Goal: Task Accomplishment & Management: Complete application form

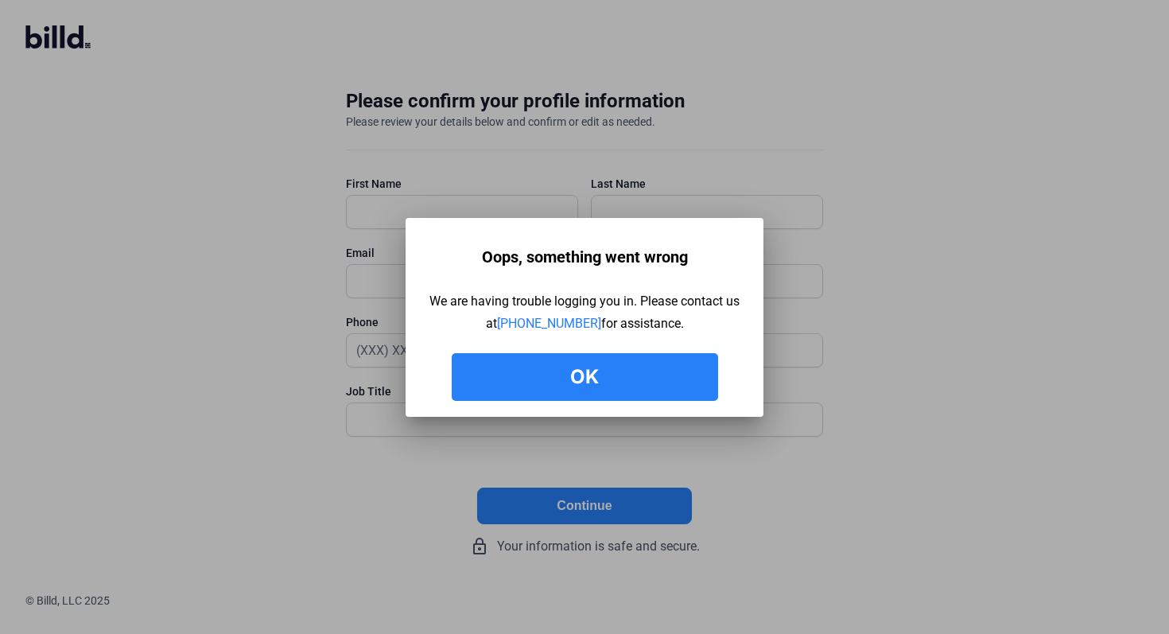
click at [601, 362] on button "Ok" at bounding box center [585, 377] width 266 height 48
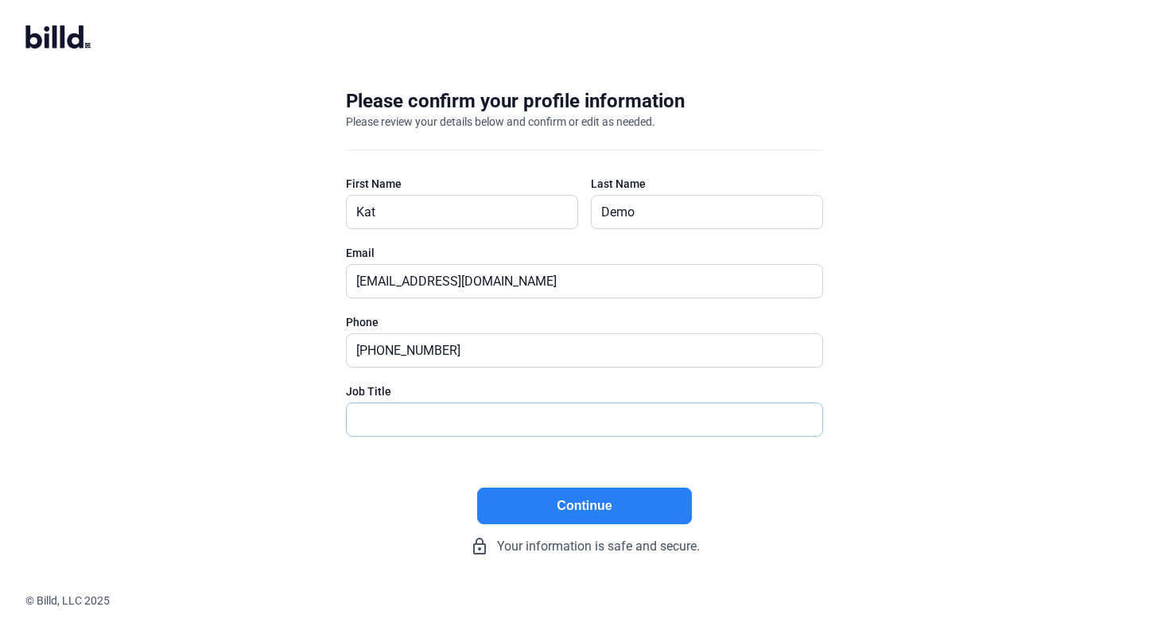
click at [612, 414] on input "text" at bounding box center [585, 419] width 476 height 33
type input "PO"
click at [646, 515] on button "Continue" at bounding box center [584, 505] width 215 height 37
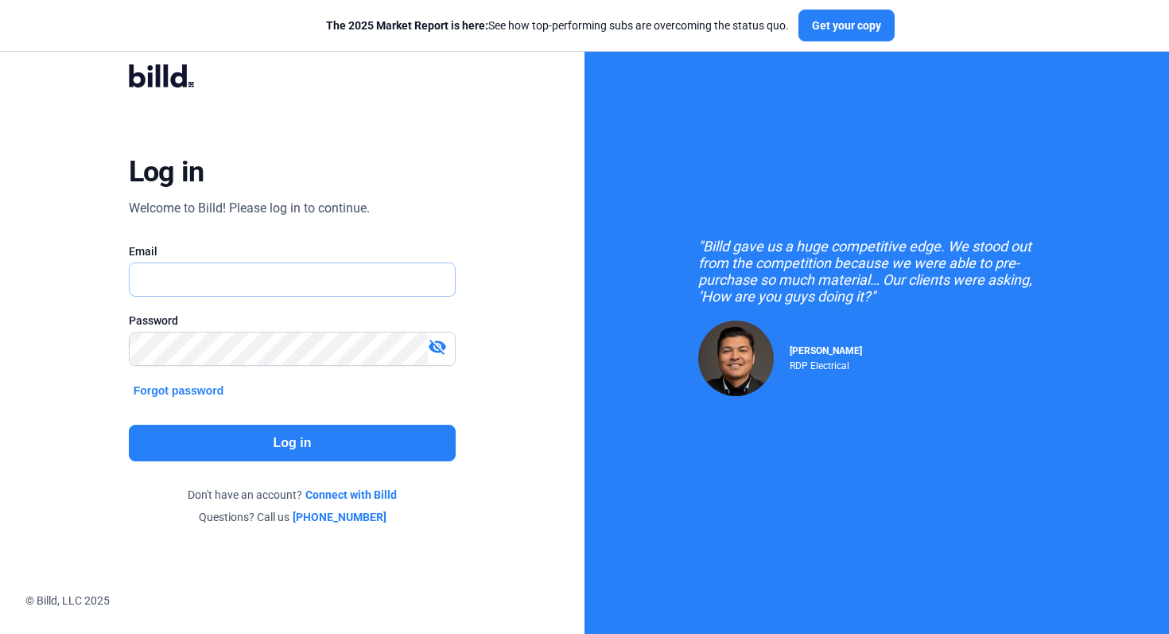
type input "kattest356@gmail.com"
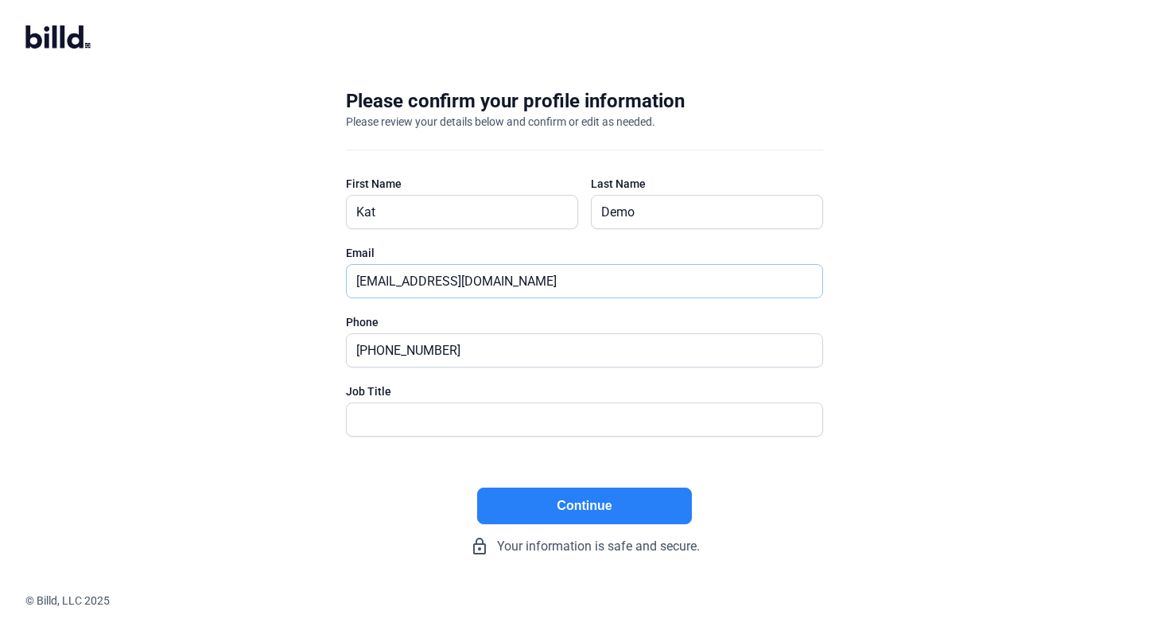
click at [539, 287] on input "kattest356@gmail.com" at bounding box center [576, 281] width 458 height 33
